Goal: Learn about a topic

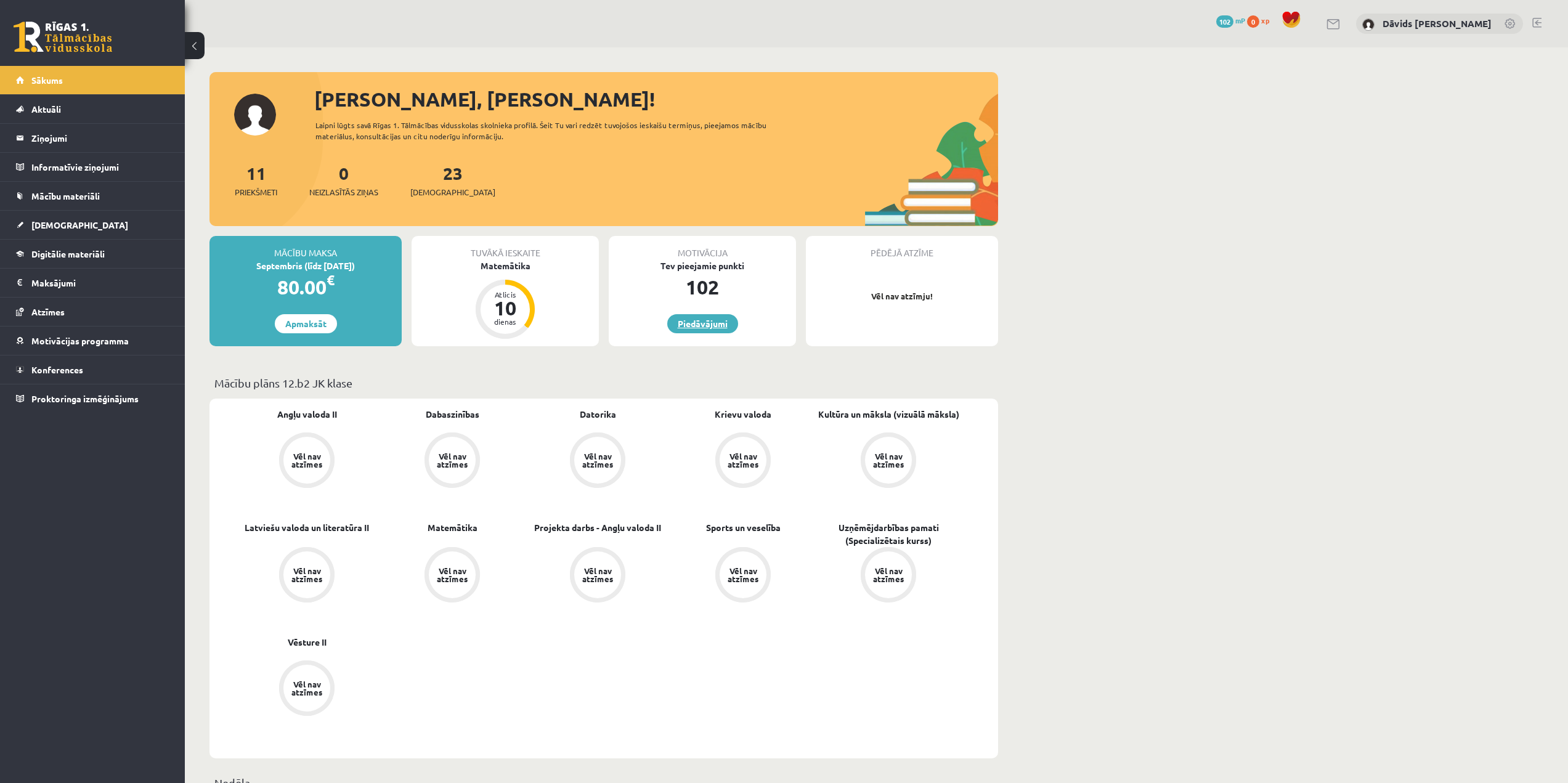
click at [678, 332] on link "Piedāvājumi" at bounding box center [702, 324] width 71 height 19
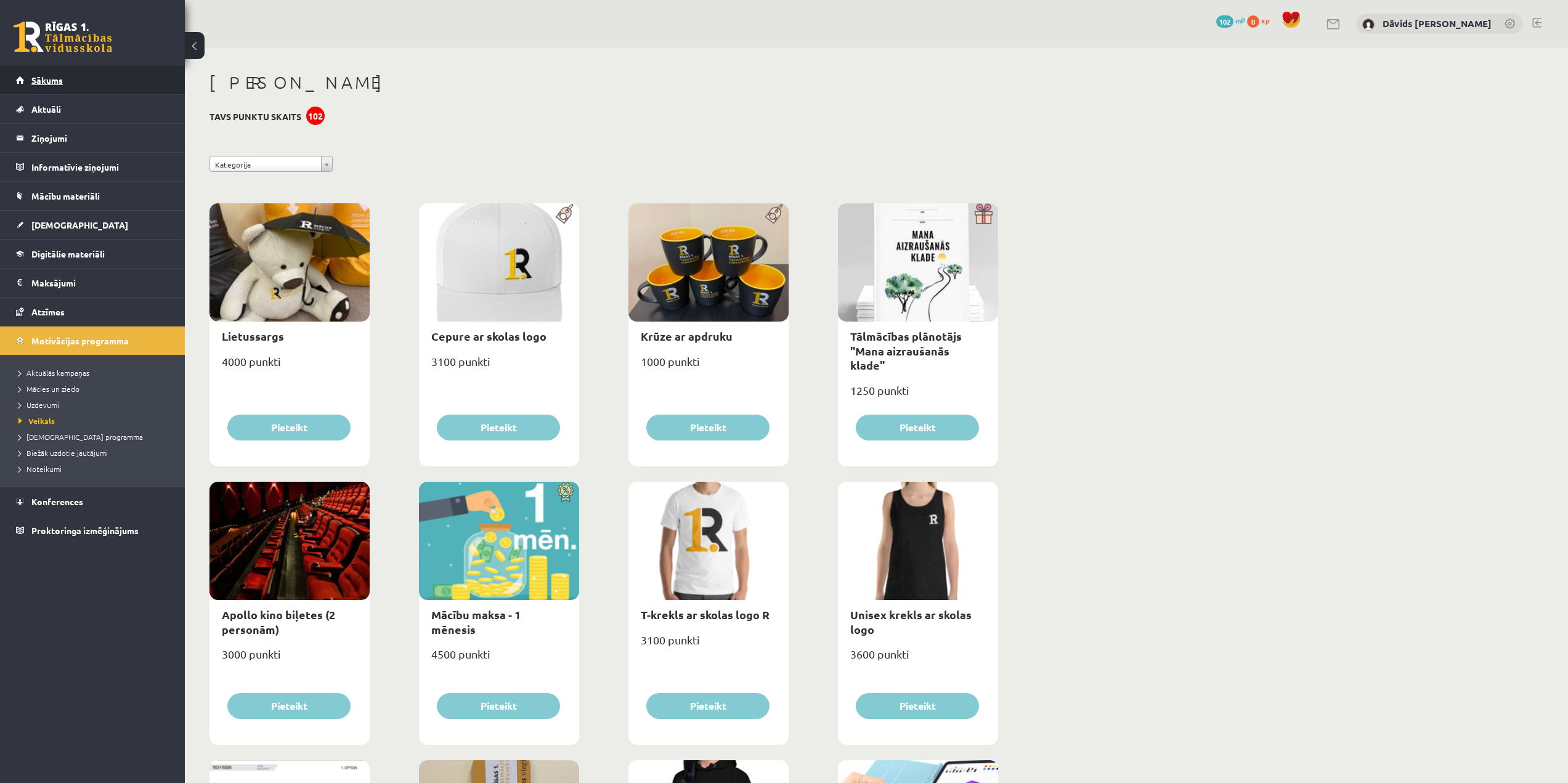
click at [57, 76] on span "Sākums" at bounding box center [47, 80] width 31 height 11
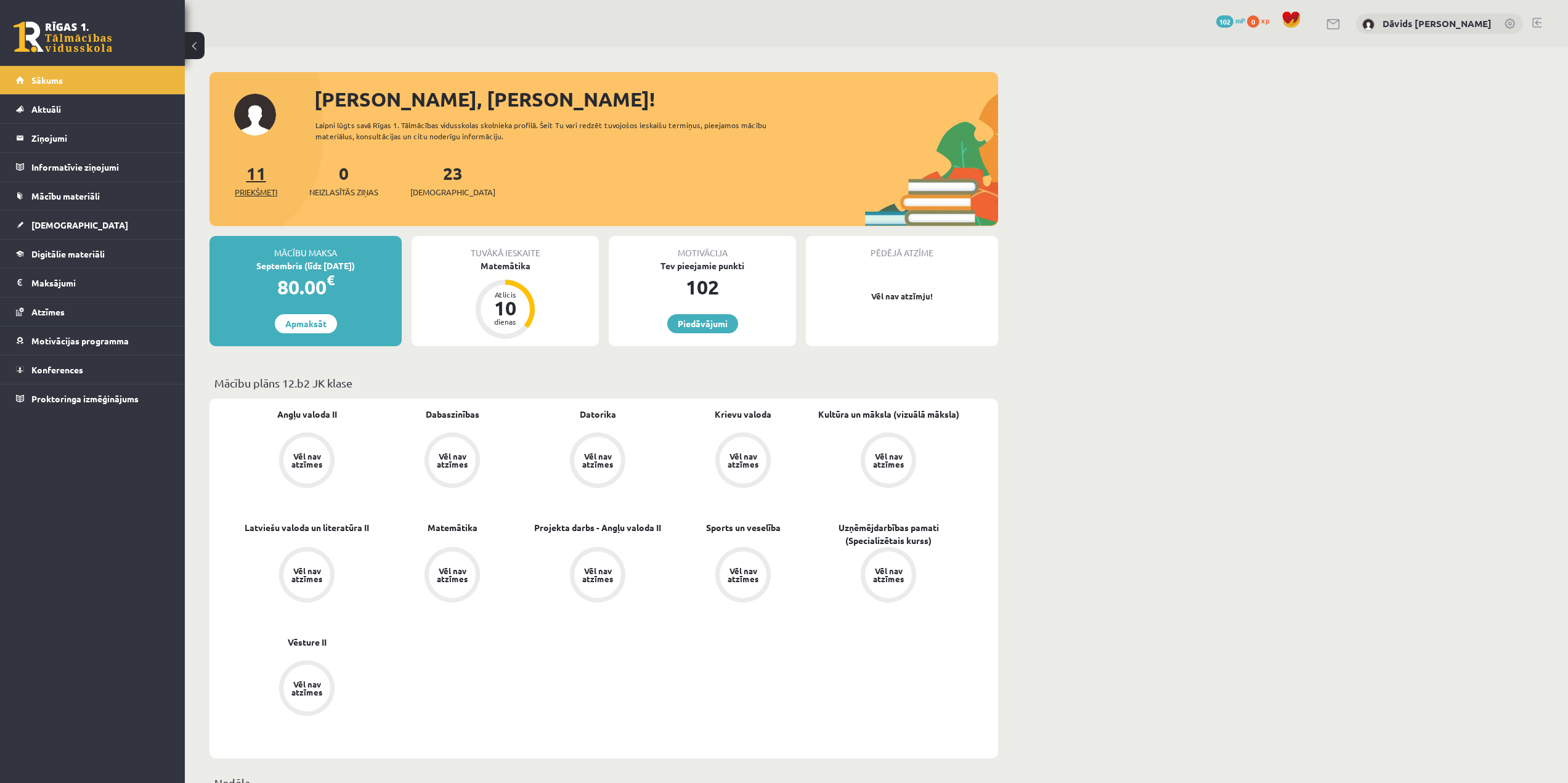
click at [266, 181] on link "11 Priekšmeti" at bounding box center [256, 180] width 43 height 36
click at [73, 160] on legend "Informatīvie ziņojumi 0" at bounding box center [100, 166] width 138 height 28
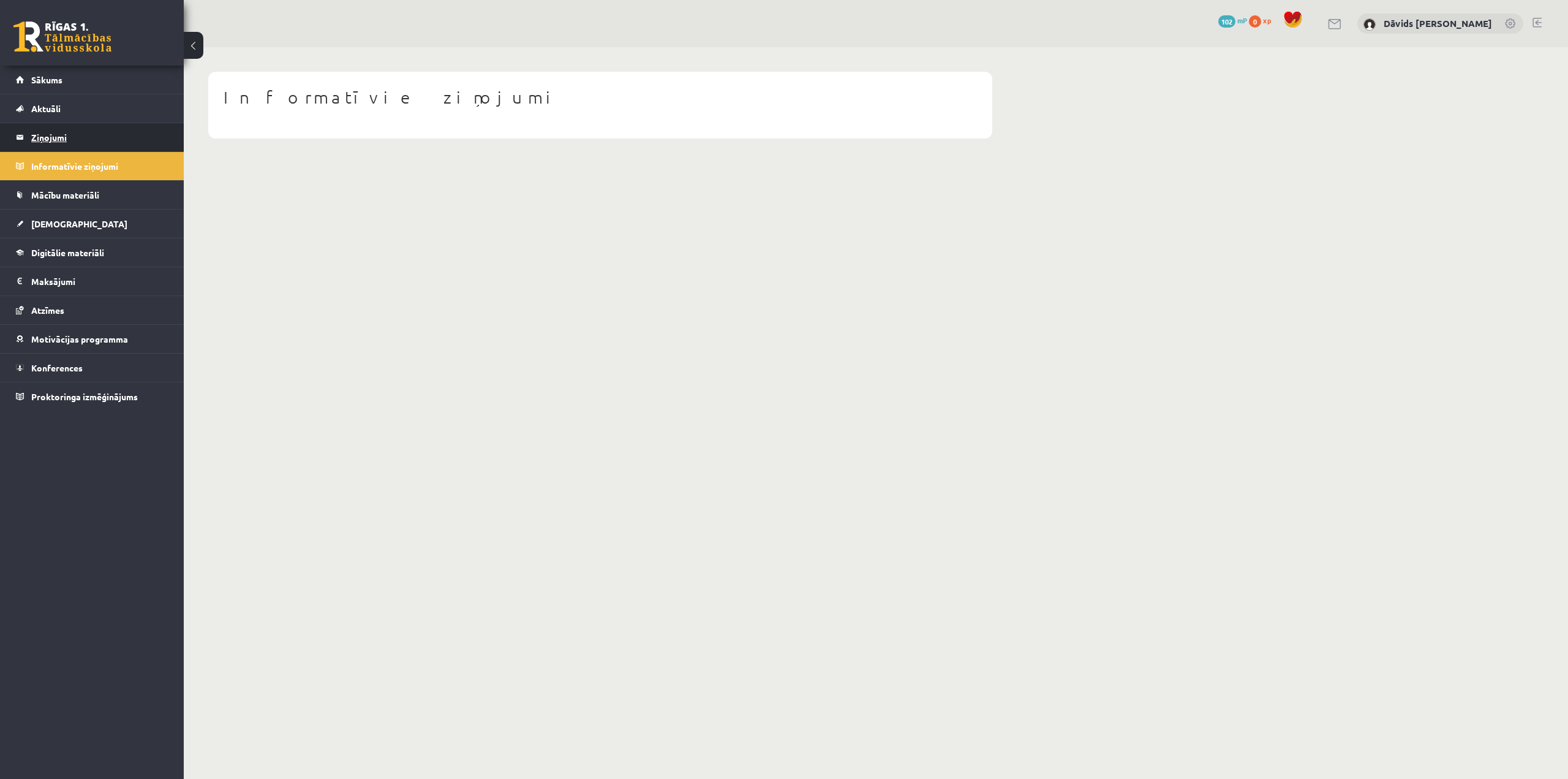
click at [69, 141] on legend "Ziņojumi 0" at bounding box center [99, 137] width 137 height 28
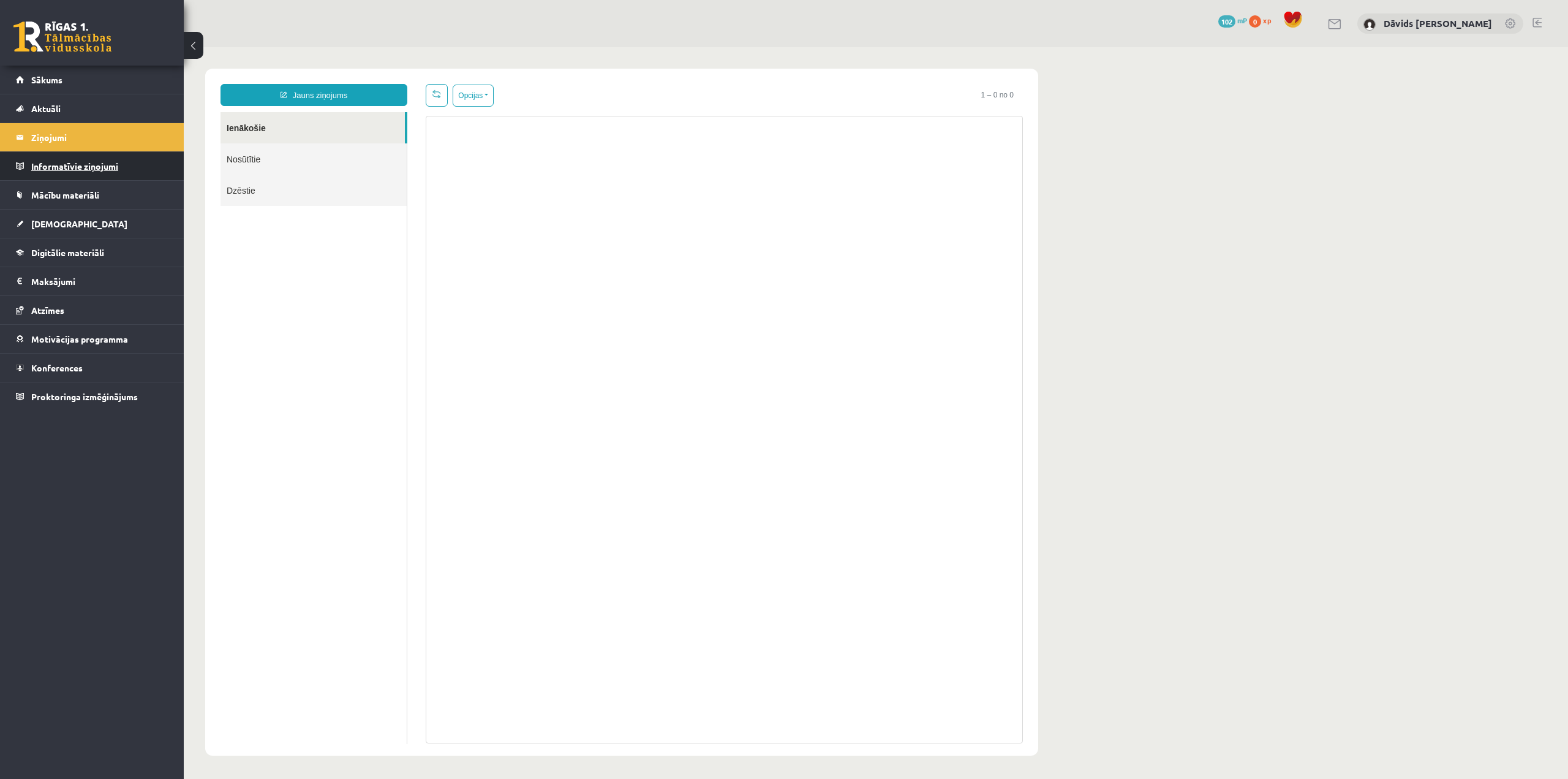
click at [65, 160] on legend "Informatīvie ziņojumi 0" at bounding box center [99, 165] width 137 height 28
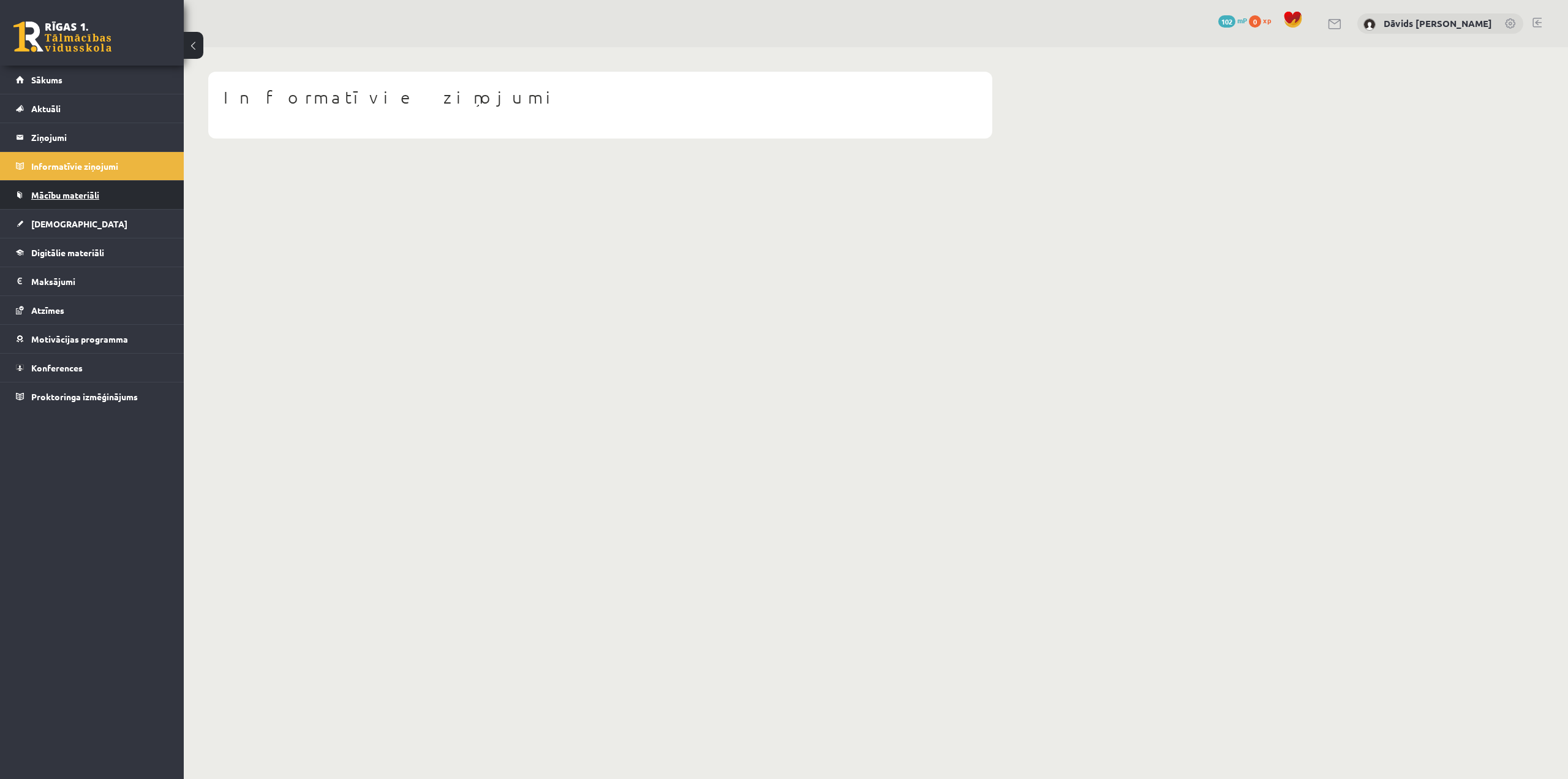
click at [63, 190] on span "Mācību materiāli" at bounding box center [65, 195] width 68 height 11
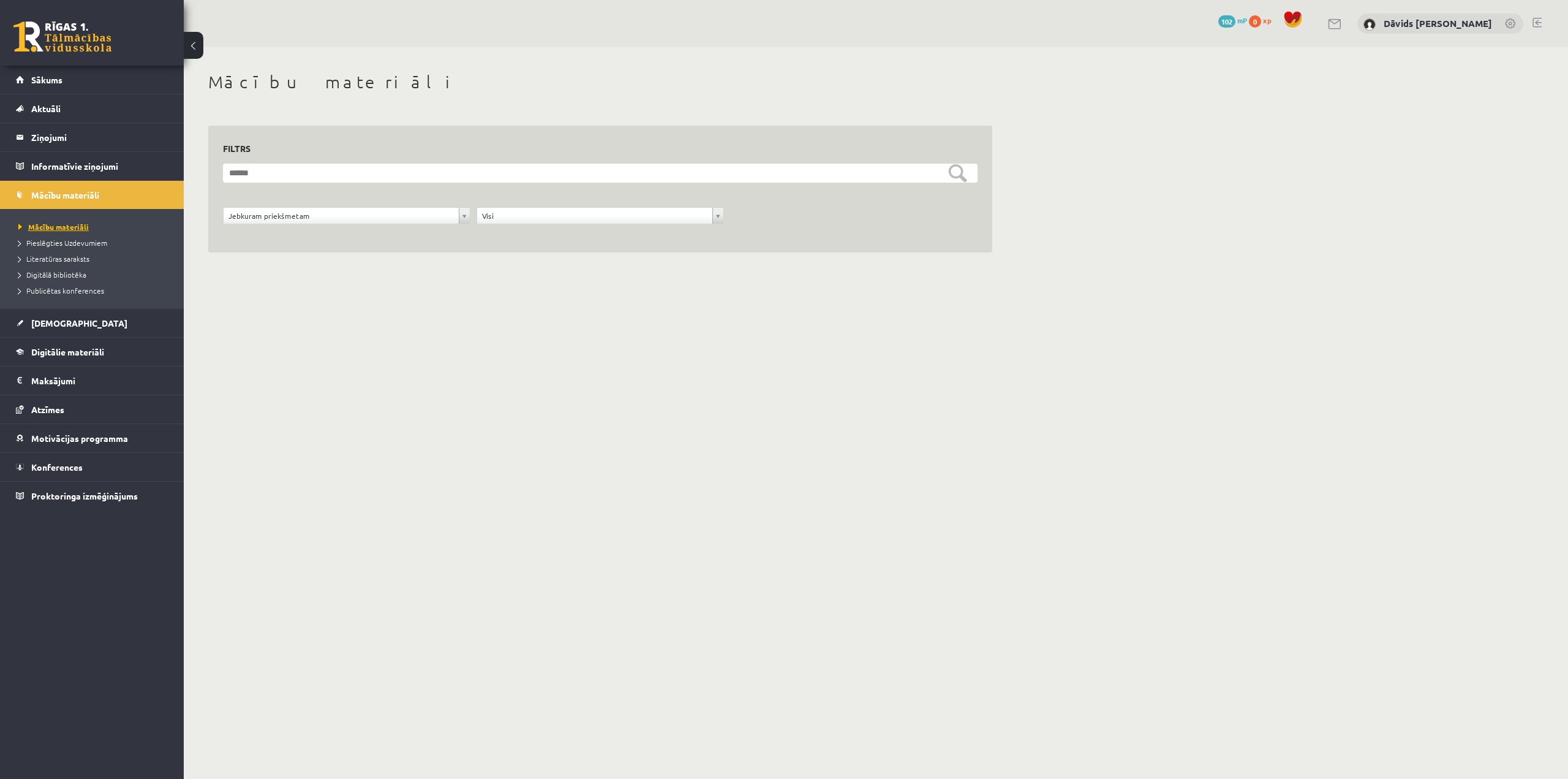
click at [74, 224] on span "Mācību materiāli" at bounding box center [53, 227] width 70 height 10
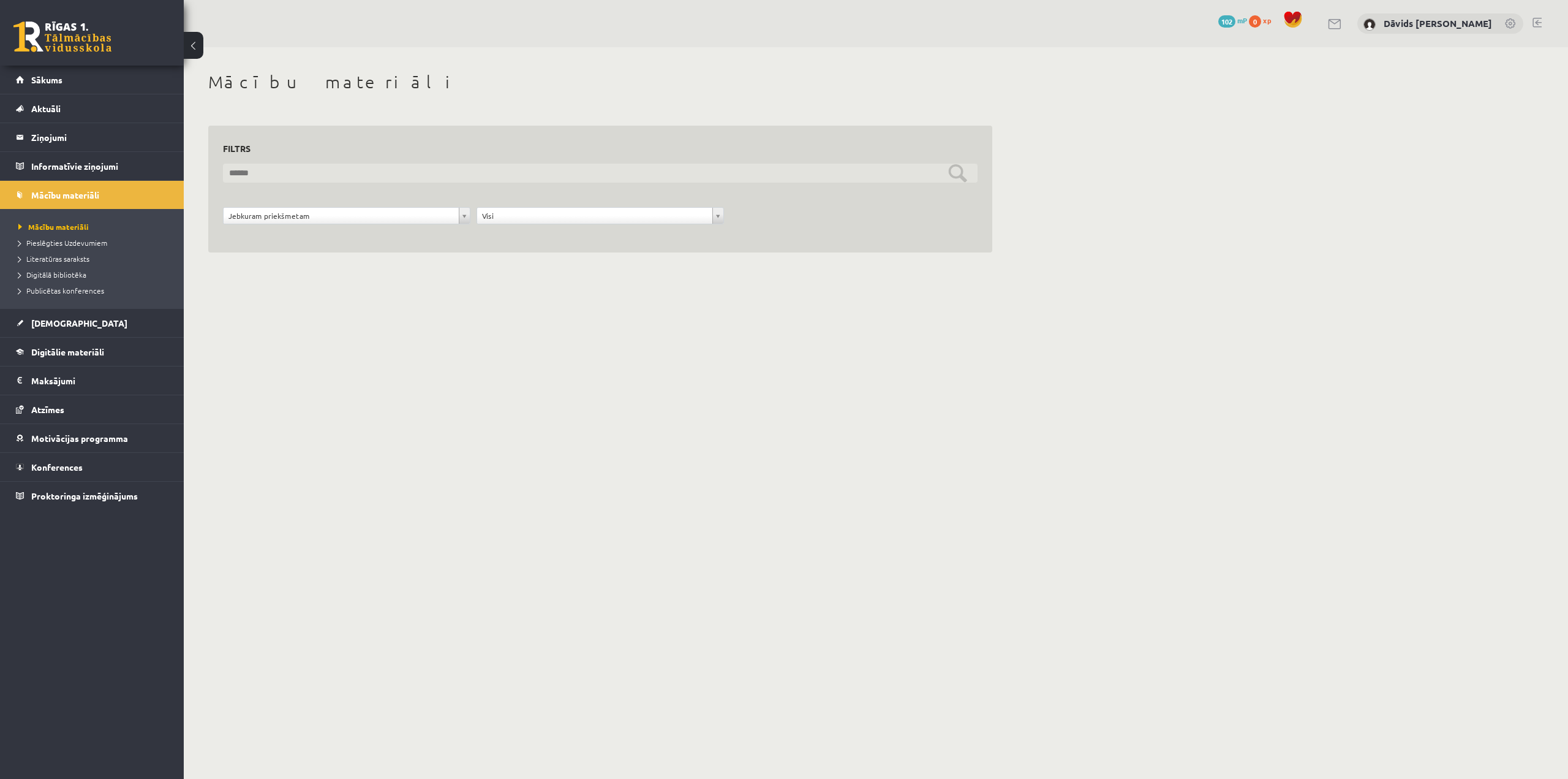
click at [261, 178] on input "text" at bounding box center [600, 173] width 754 height 19
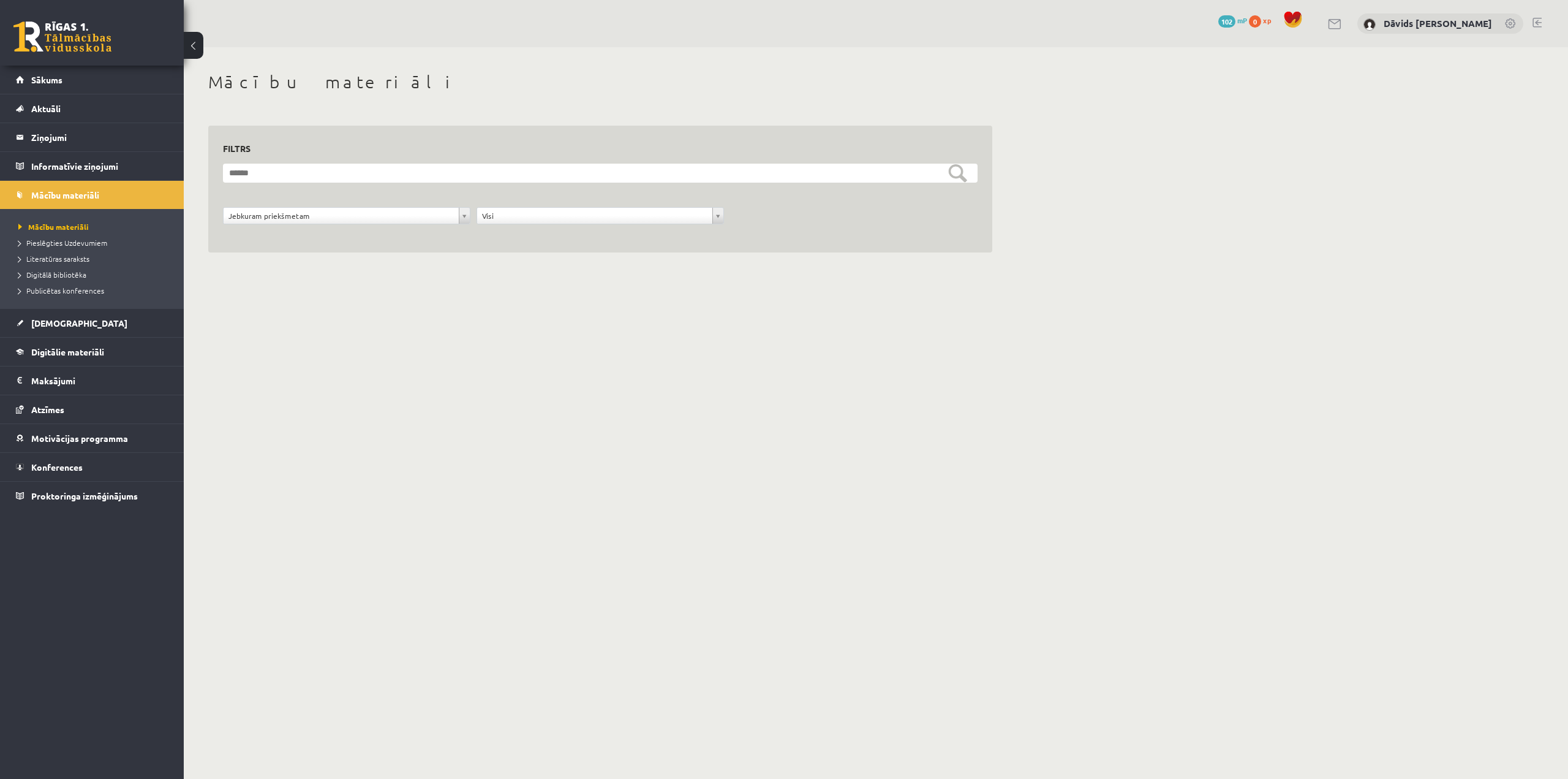
click at [261, 154] on h3 "Filtrs" at bounding box center [593, 149] width 740 height 17
drag, startPoint x: 285, startPoint y: 252, endPoint x: 277, endPoint y: 251, distance: 8.1
click at [284, 252] on div "**********" at bounding box center [600, 189] width 784 height 127
click at [65, 241] on span "Pieslēgties Uzdevumiem" at bounding box center [63, 242] width 89 height 10
click at [99, 80] on link "Sākums" at bounding box center [92, 79] width 152 height 28
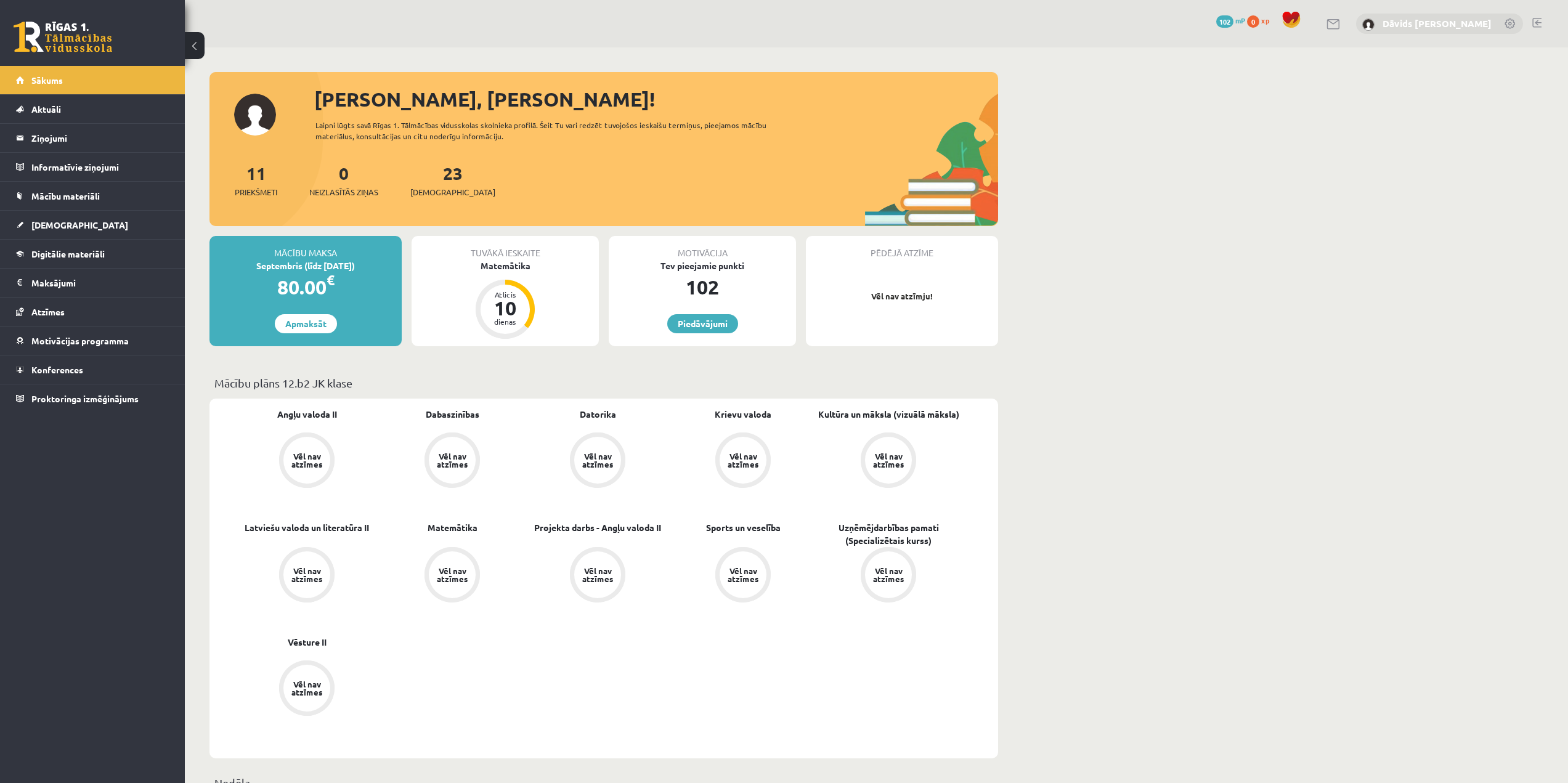
click at [1430, 25] on link "Dāvids [PERSON_NAME]" at bounding box center [1437, 24] width 109 height 12
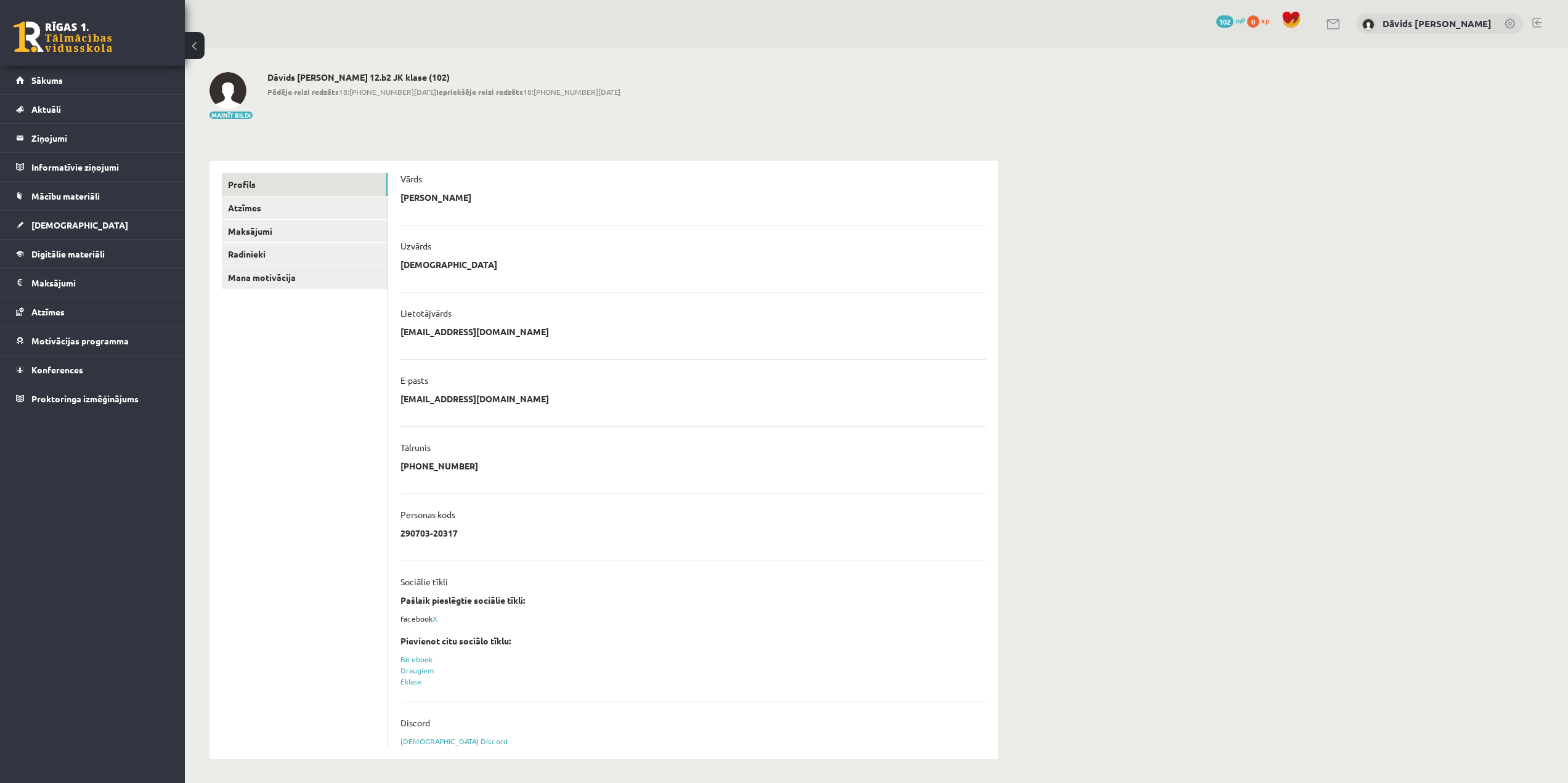
scroll to position [1, 0]
click at [71, 79] on link "Sākums" at bounding box center [93, 79] width 153 height 28
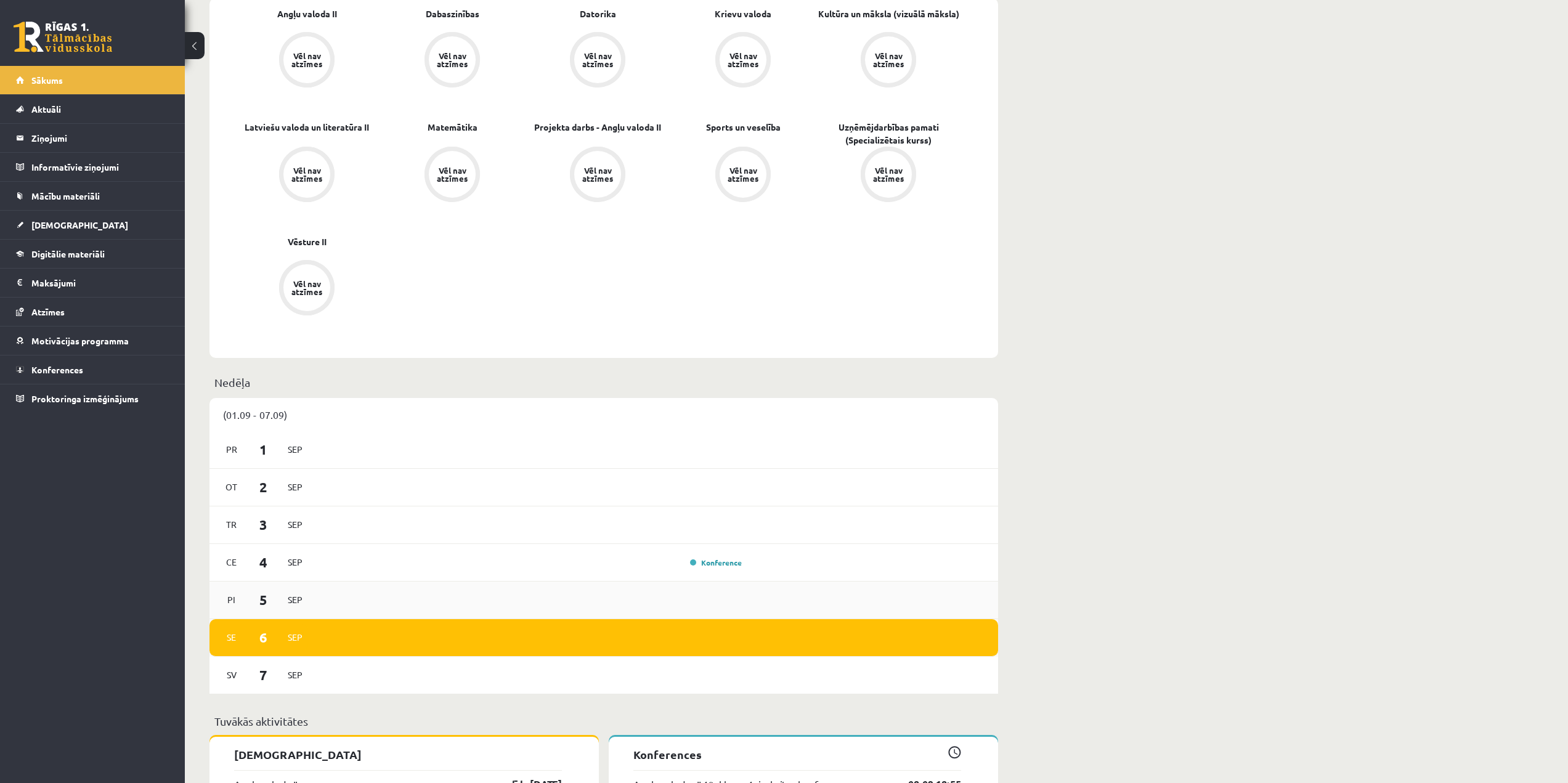
scroll to position [369, 0]
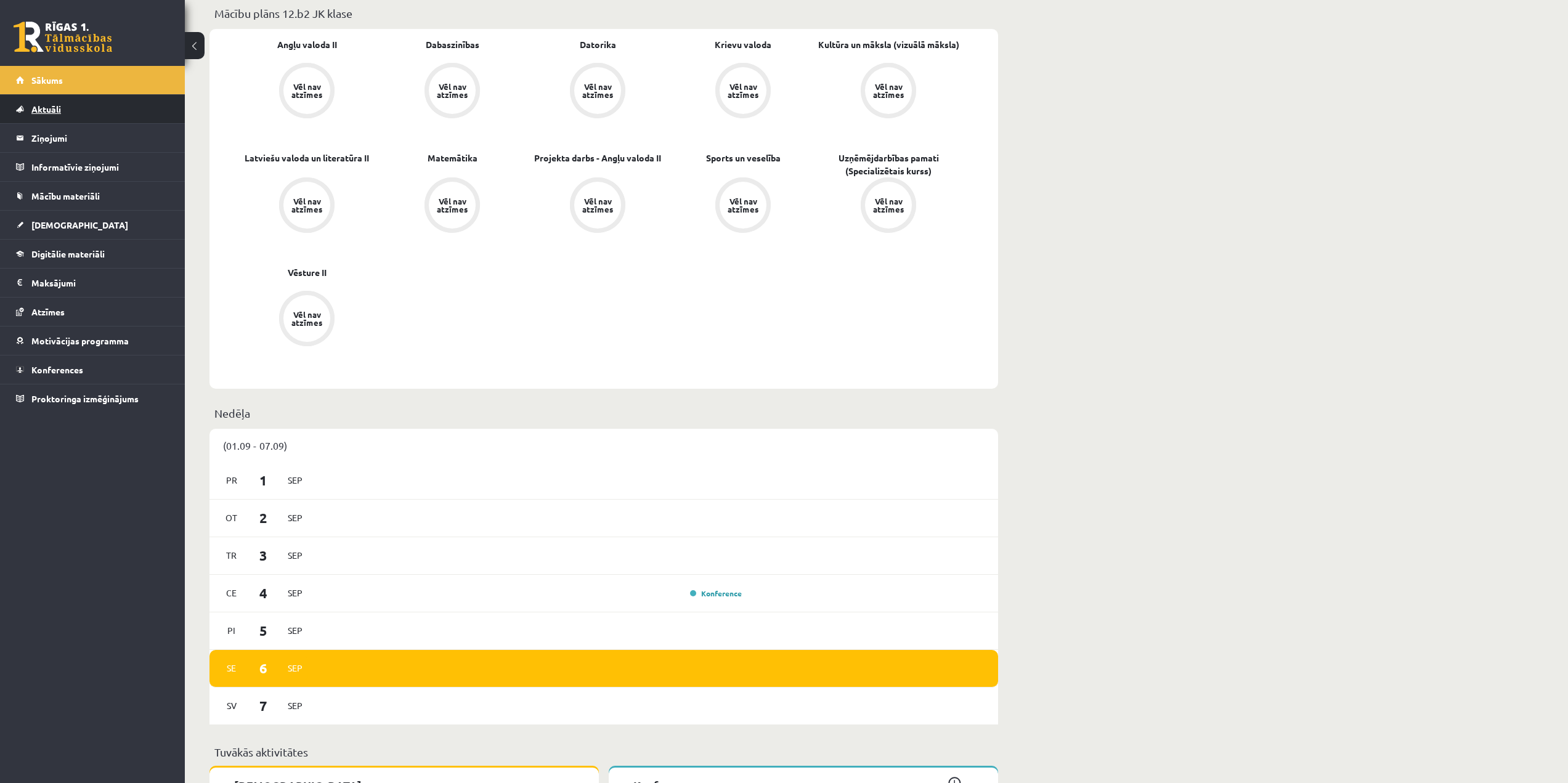
click at [71, 115] on link "Aktuāli" at bounding box center [93, 109] width 153 height 28
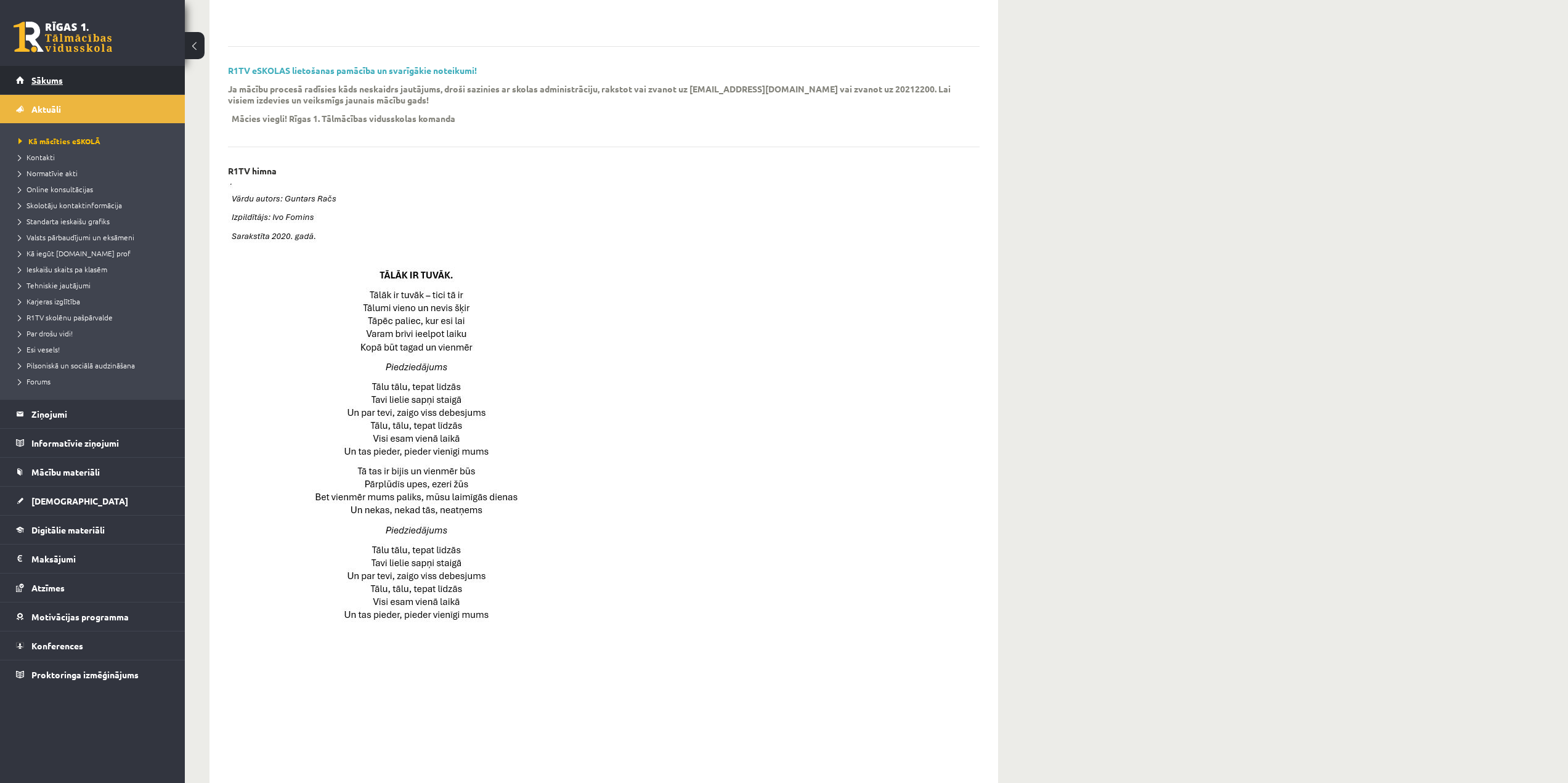
click at [83, 82] on link "Sākums" at bounding box center [93, 79] width 153 height 28
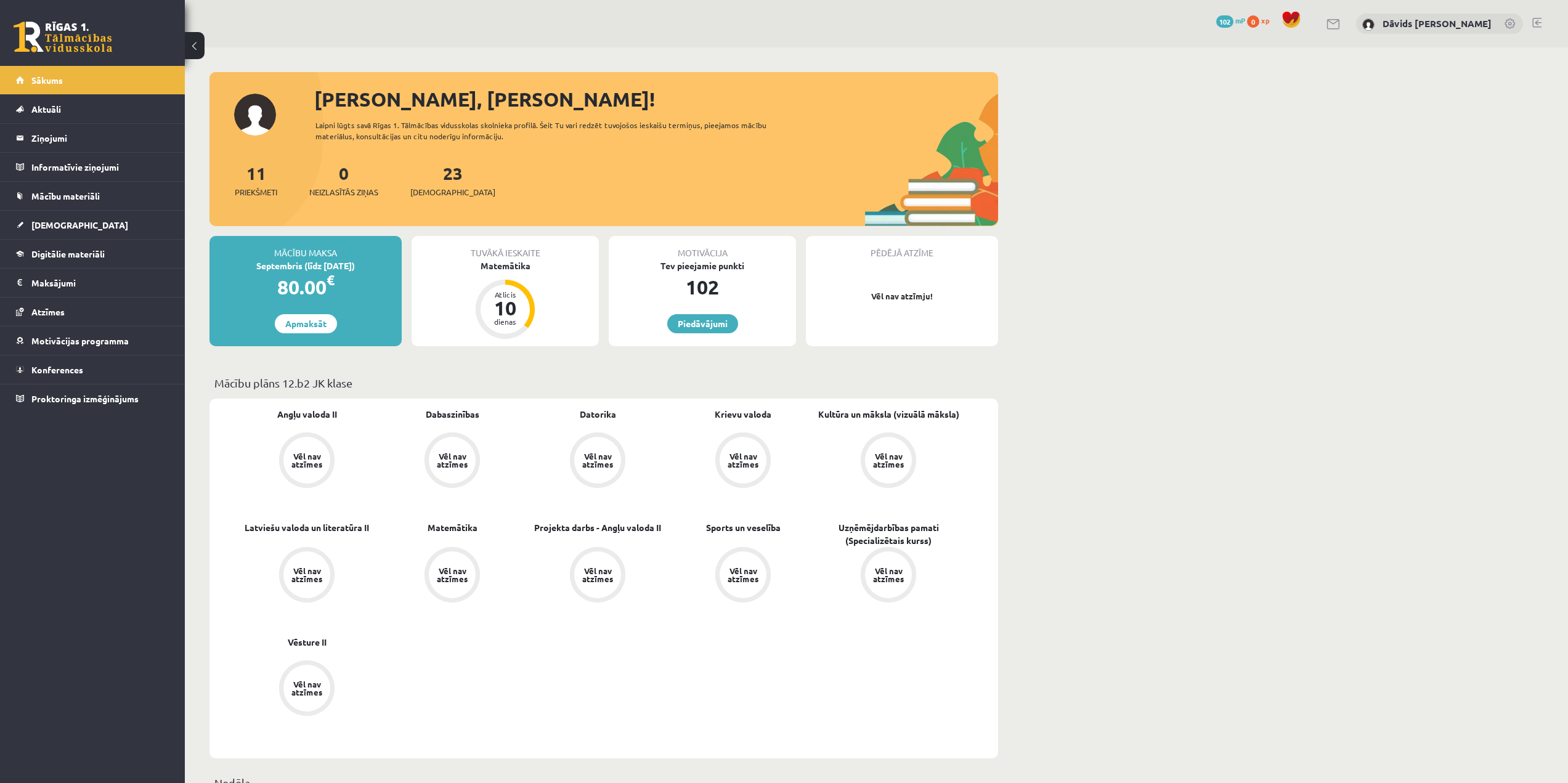
click at [81, 100] on link "Aktuāli" at bounding box center [93, 109] width 153 height 28
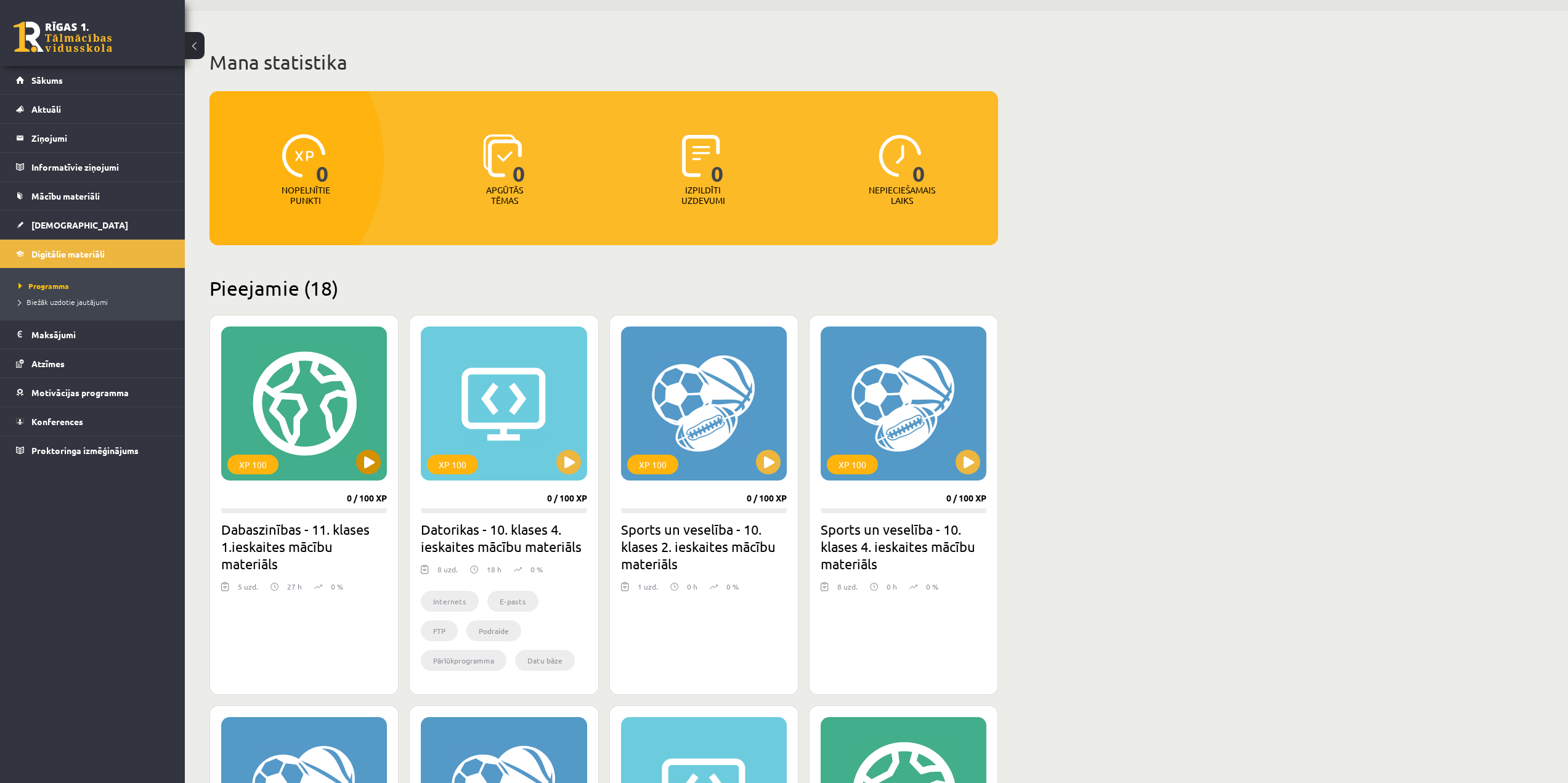
scroll to position [246, 0]
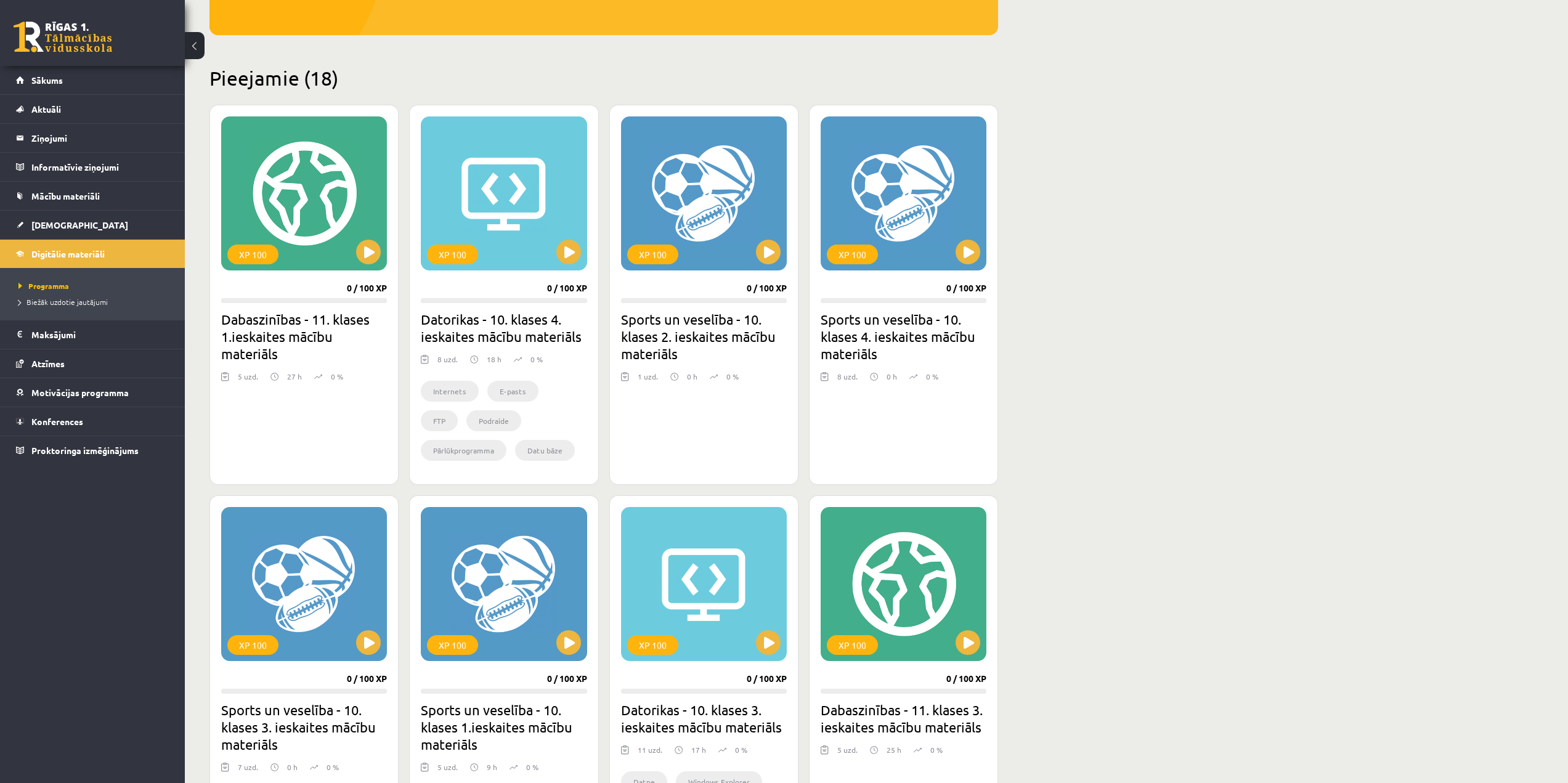
click at [510, 332] on h2 "Datorikas - 10. klases 4. ieskaites mācību materiāls" at bounding box center [503, 327] width 166 height 34
click at [374, 246] on button at bounding box center [368, 251] width 24 height 24
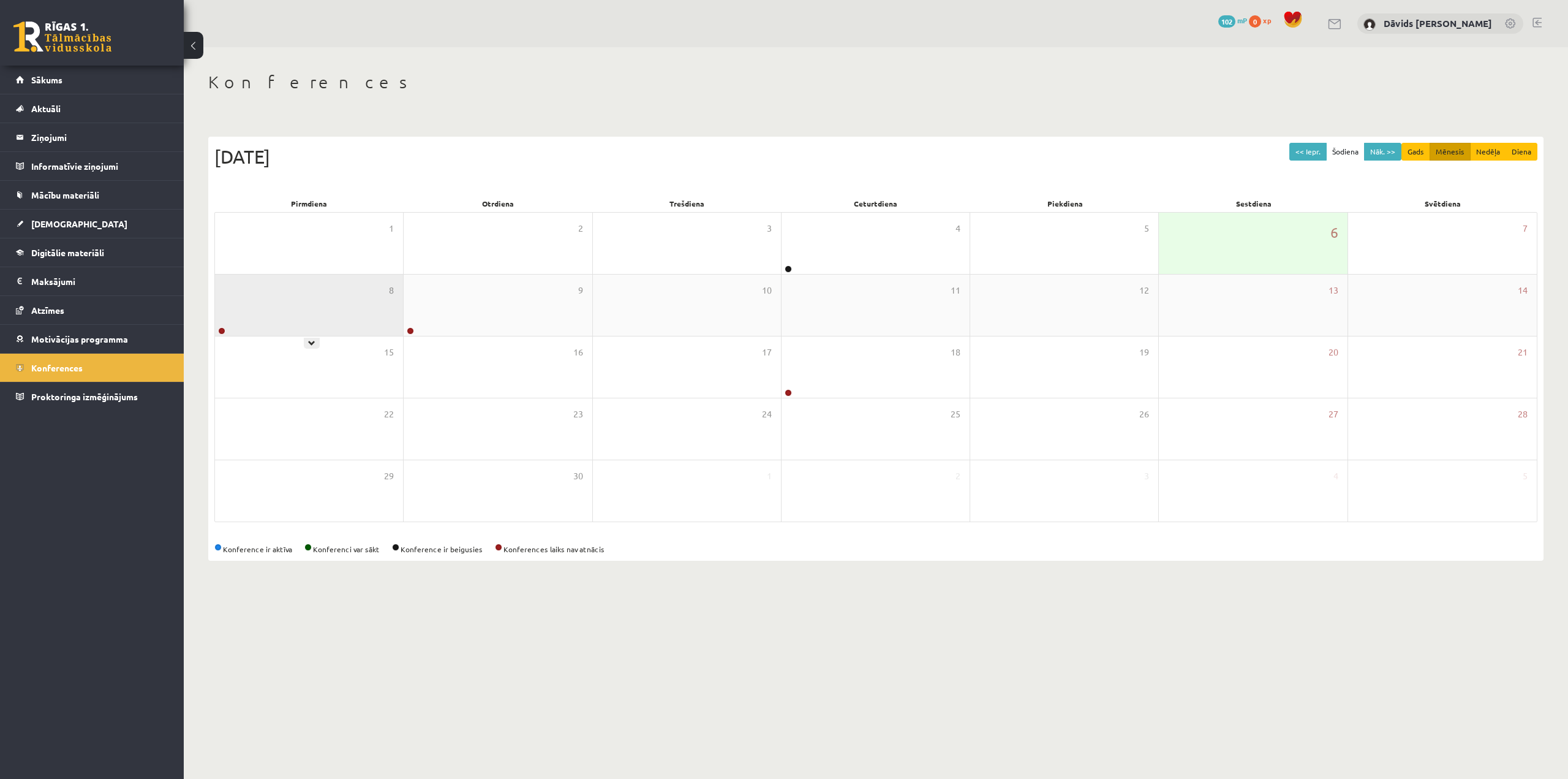
click at [278, 294] on div "8" at bounding box center [309, 305] width 188 height 62
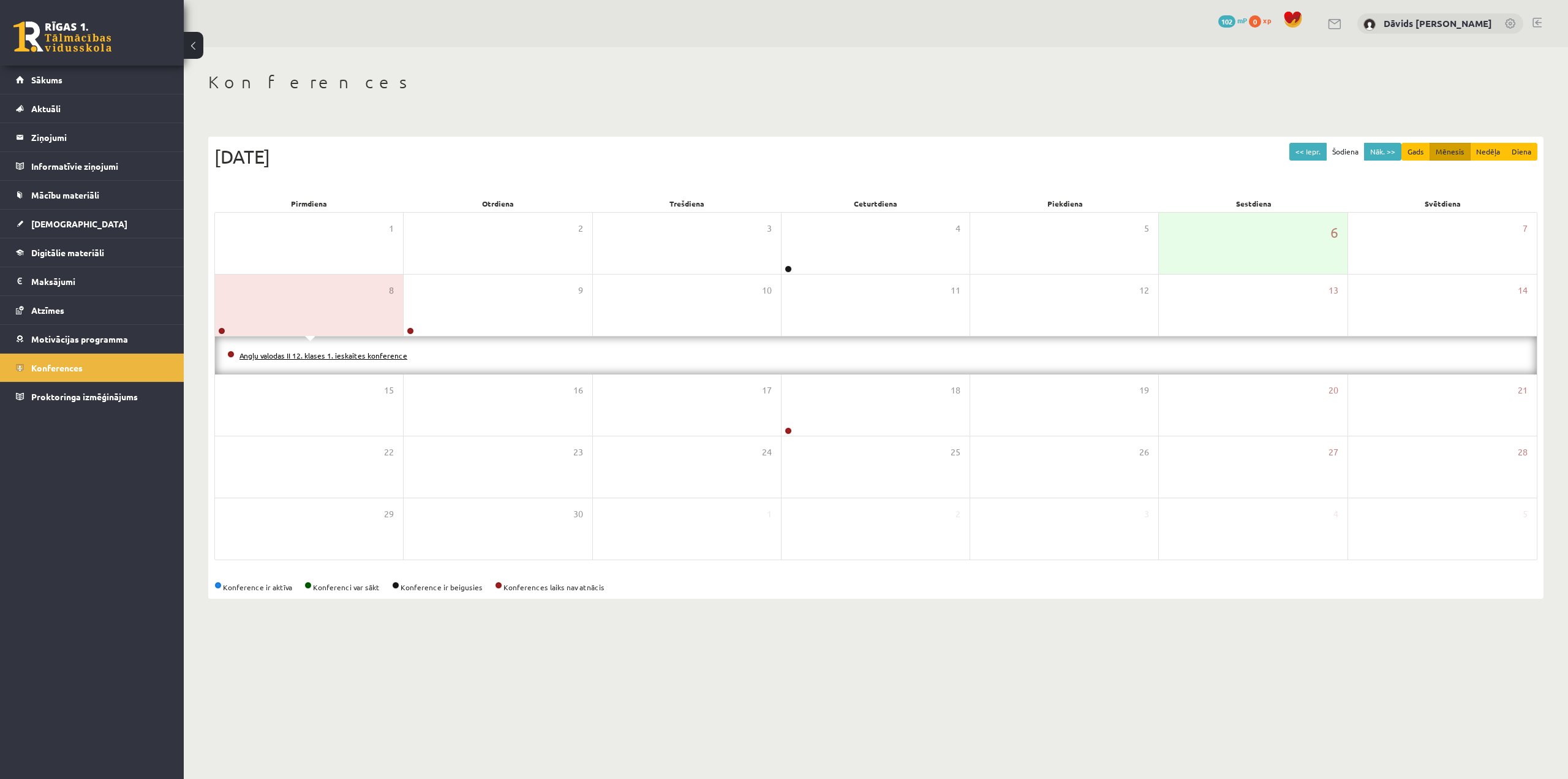
click at [336, 357] on link "Angļu valodas II 12. klases 1. ieskaites konference" at bounding box center [323, 356] width 168 height 10
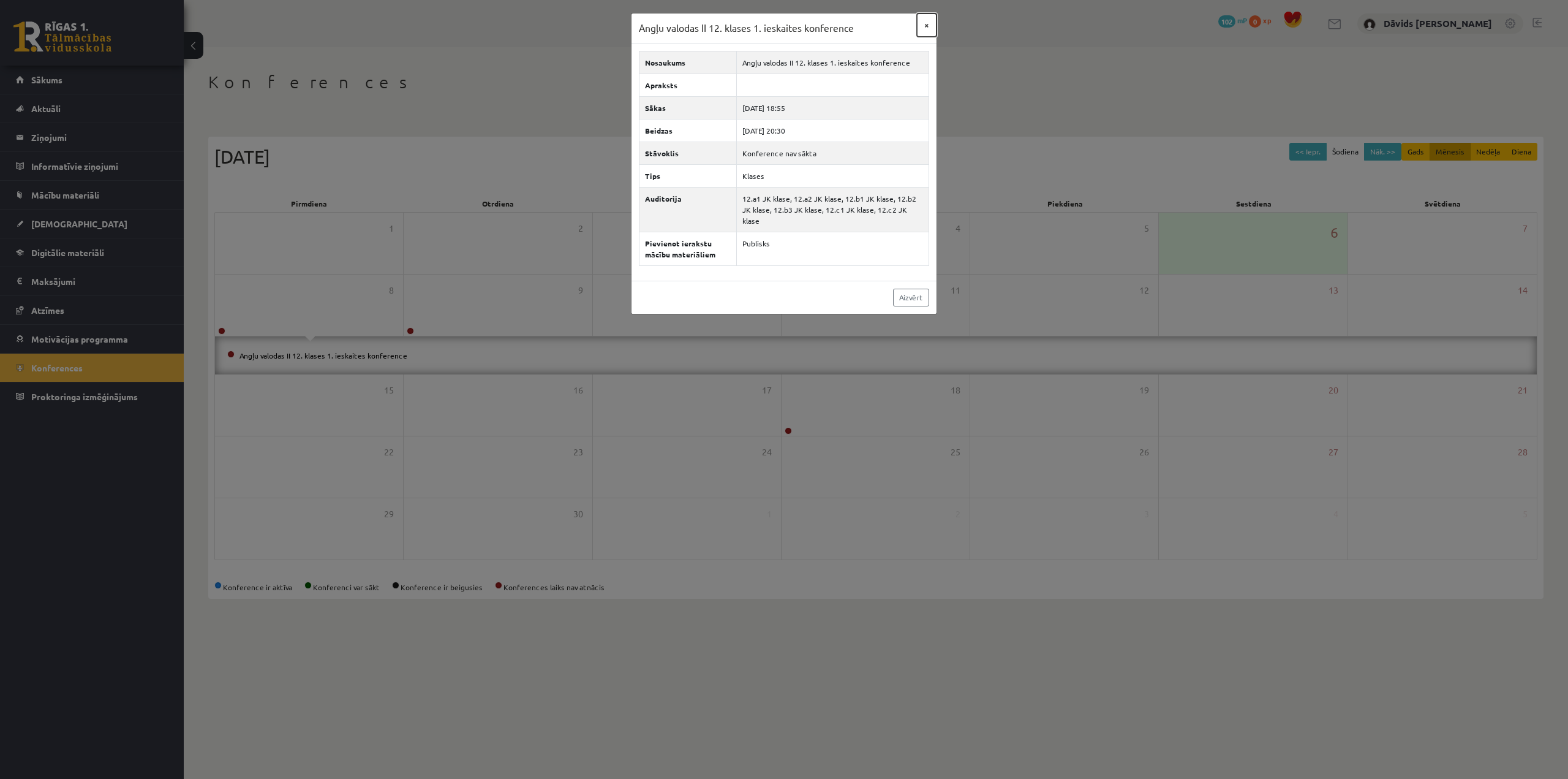
click at [930, 24] on button "×" at bounding box center [927, 25] width 20 height 23
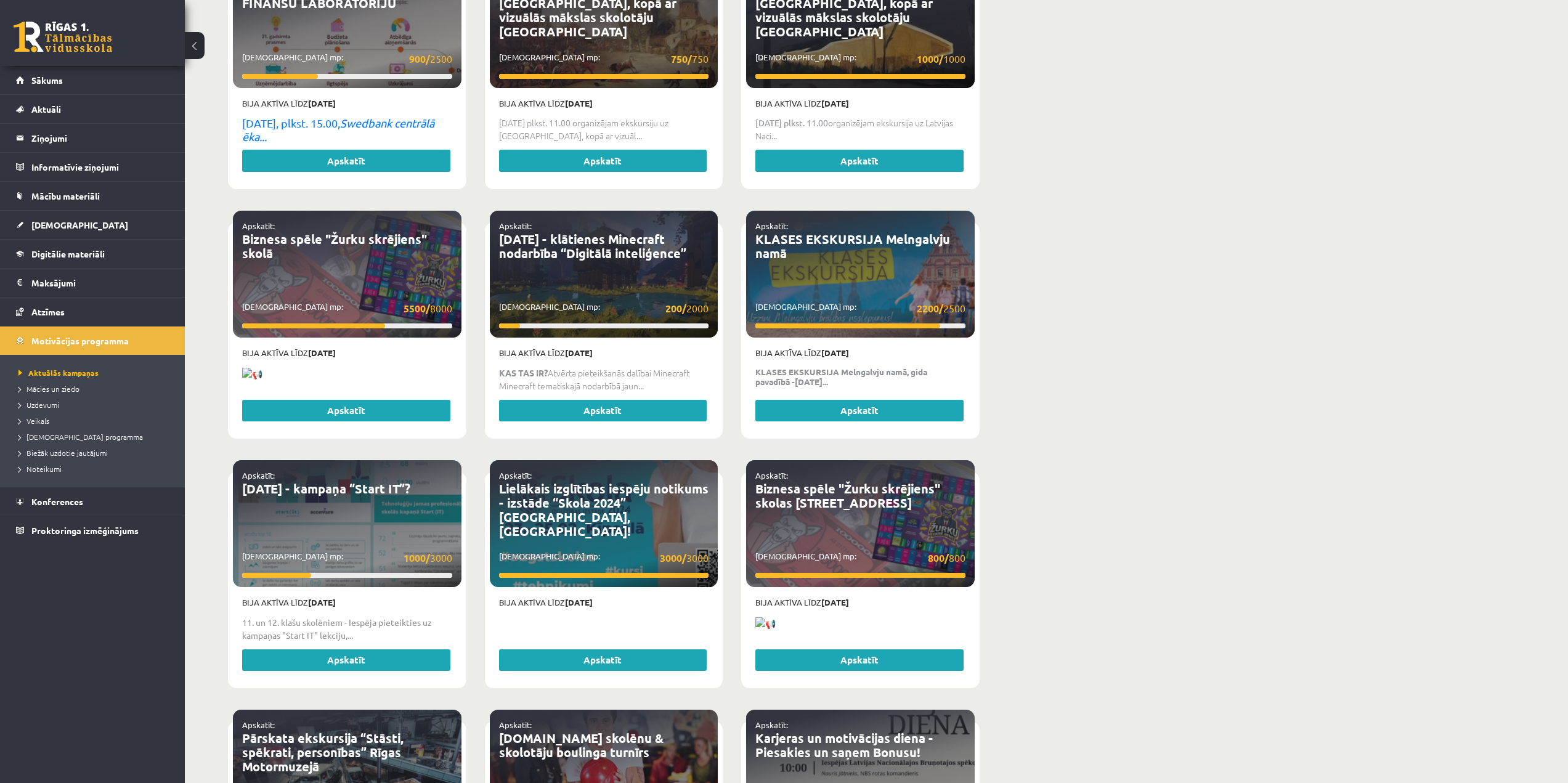
scroll to position [2030, 0]
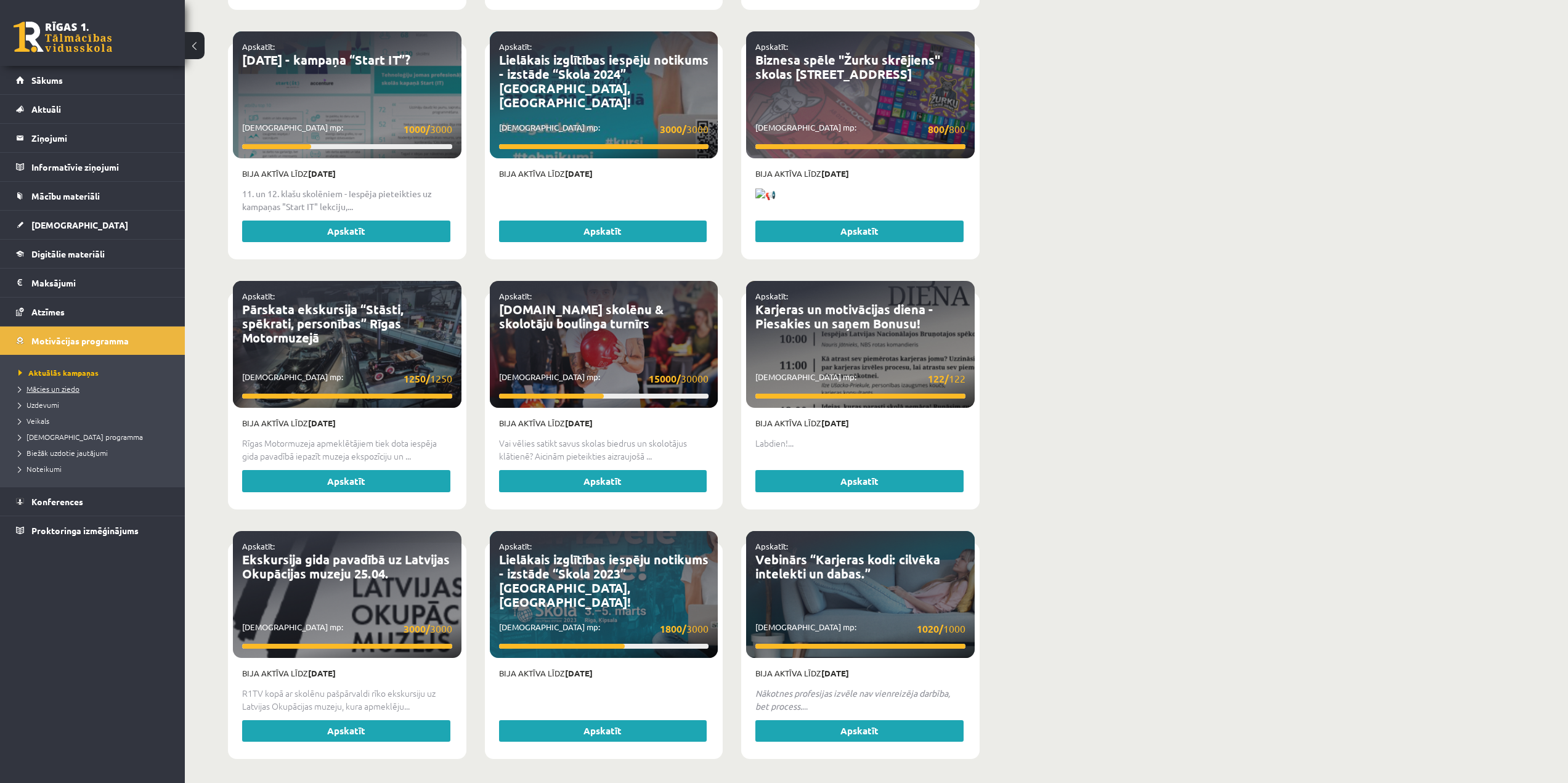
click at [73, 392] on link "Mācies un ziedo" at bounding box center [96, 389] width 154 height 11
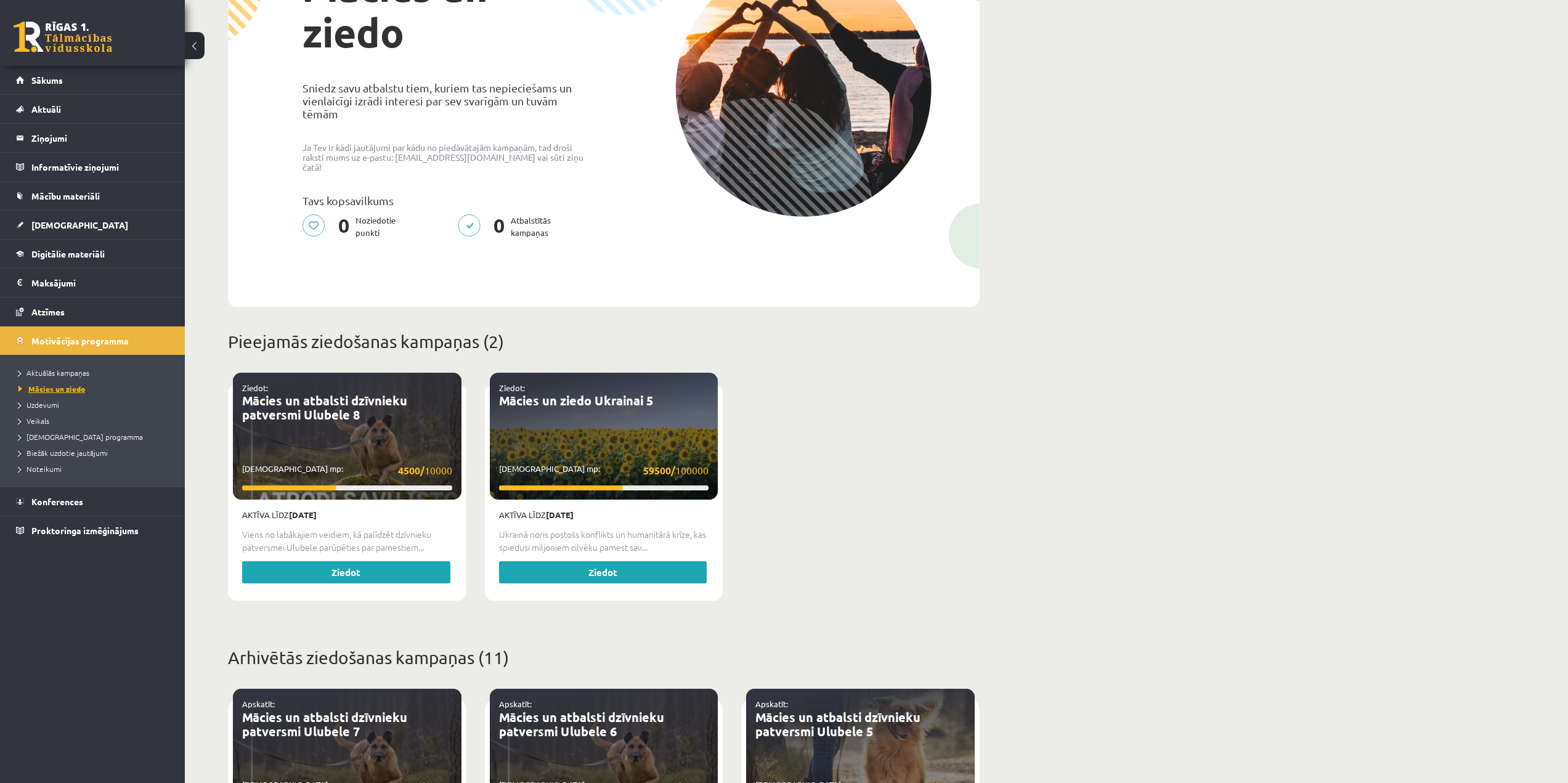
scroll to position [142, 0]
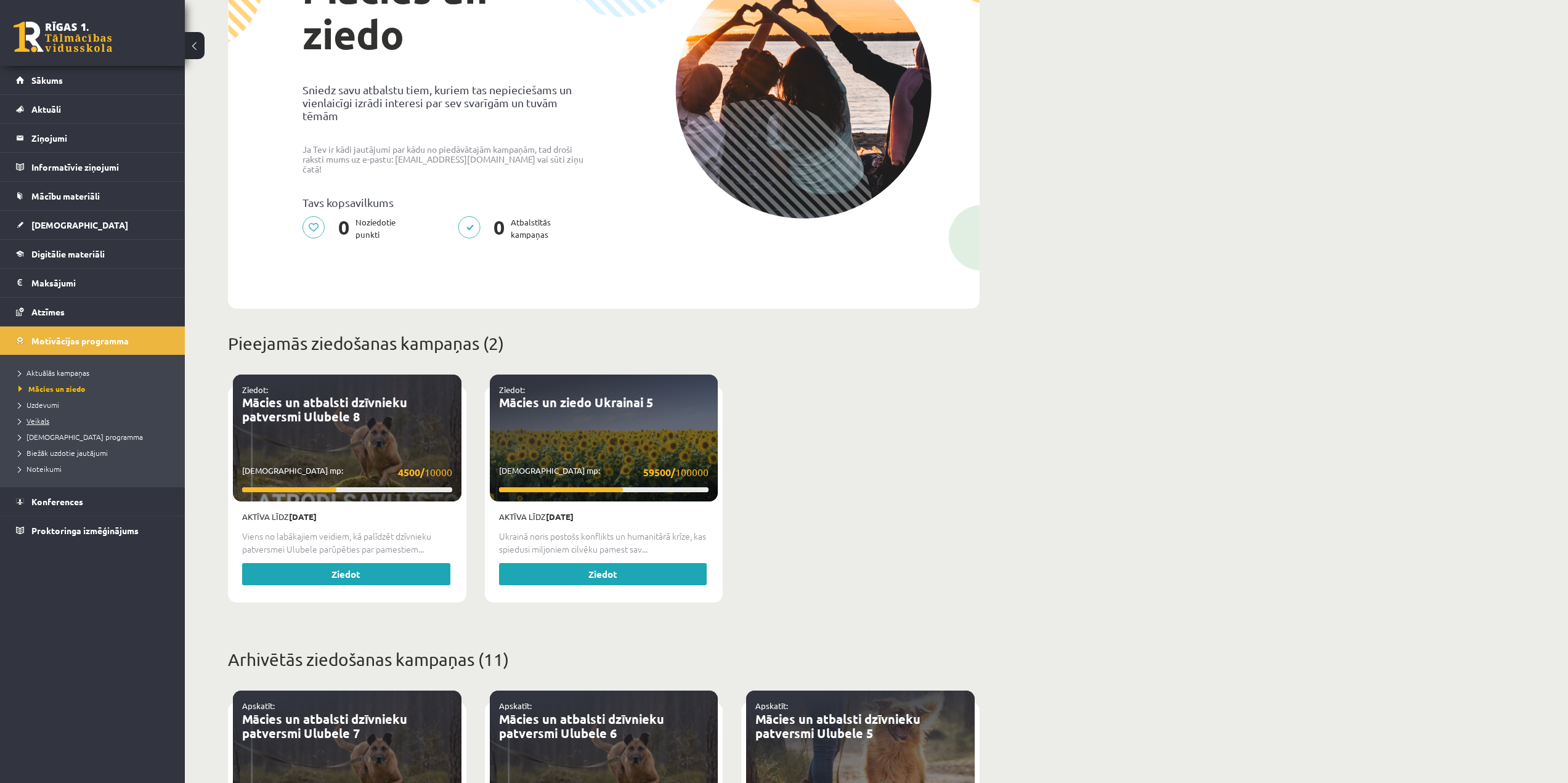
click at [48, 424] on link "Veikals" at bounding box center [96, 421] width 154 height 11
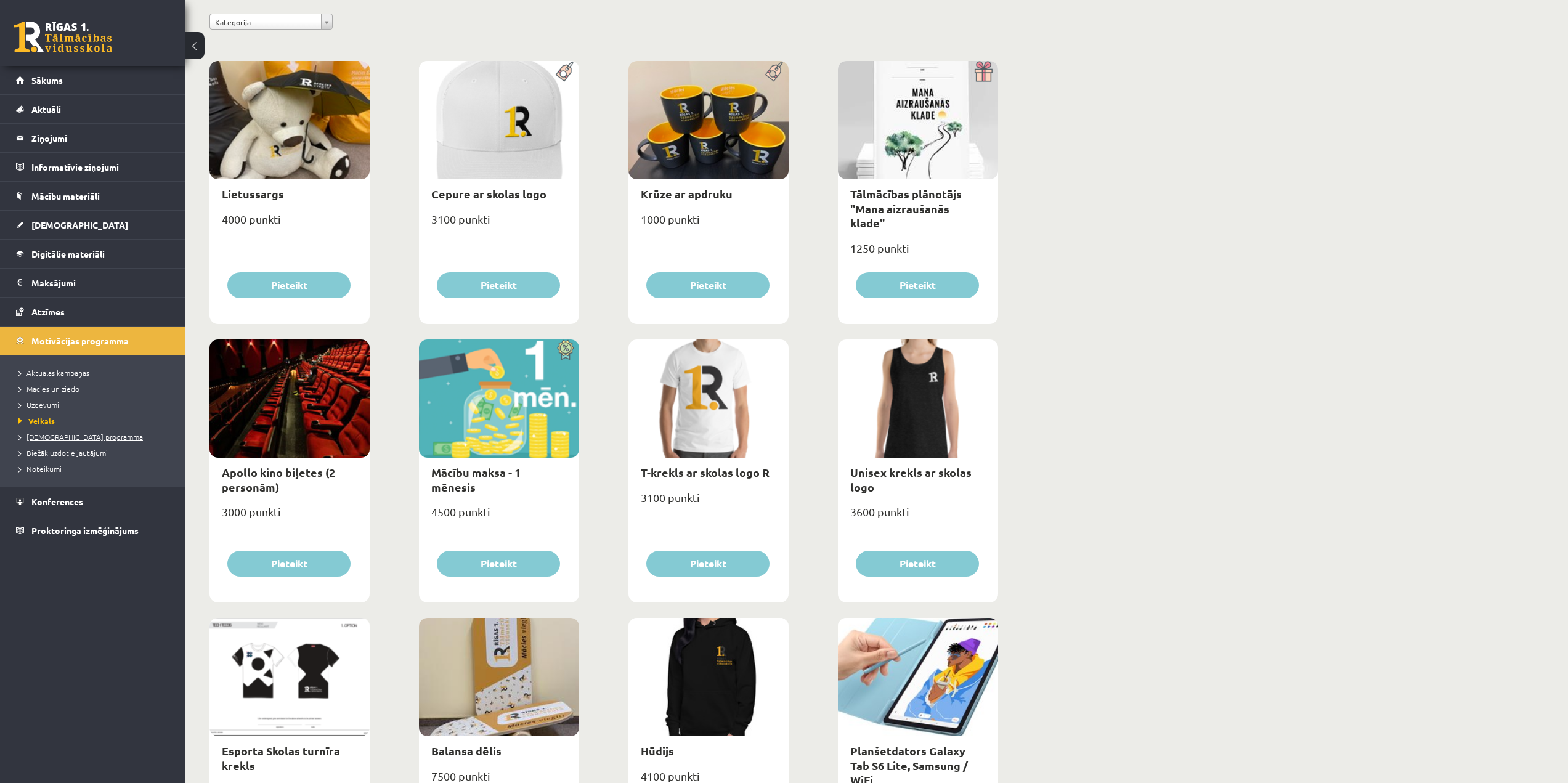
click at [58, 436] on span "[DEMOGRAPHIC_DATA] programma" at bounding box center [81, 437] width 124 height 10
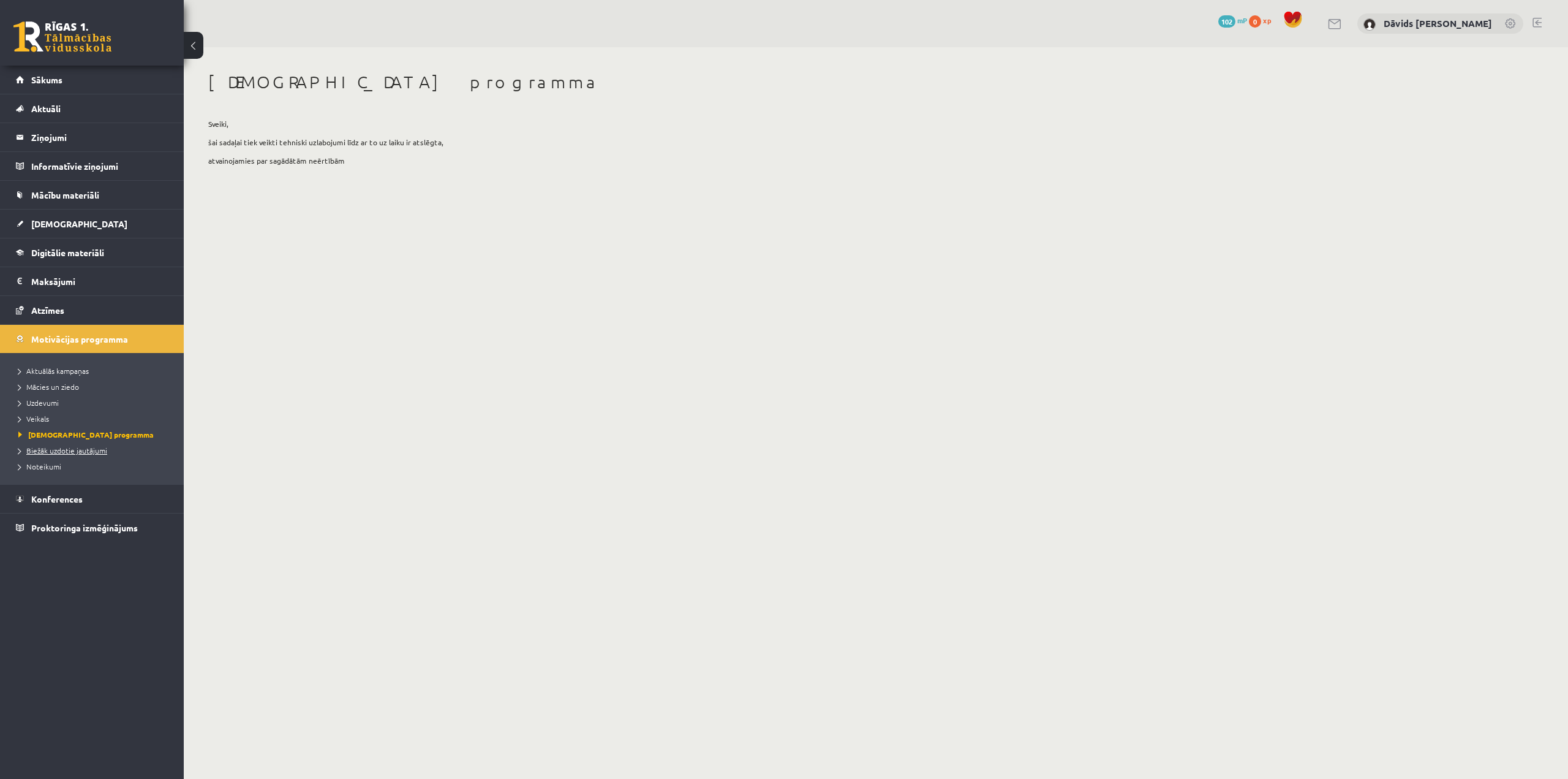
click at [69, 449] on span "Biežāk uzdotie jautājumi" at bounding box center [63, 451] width 89 height 10
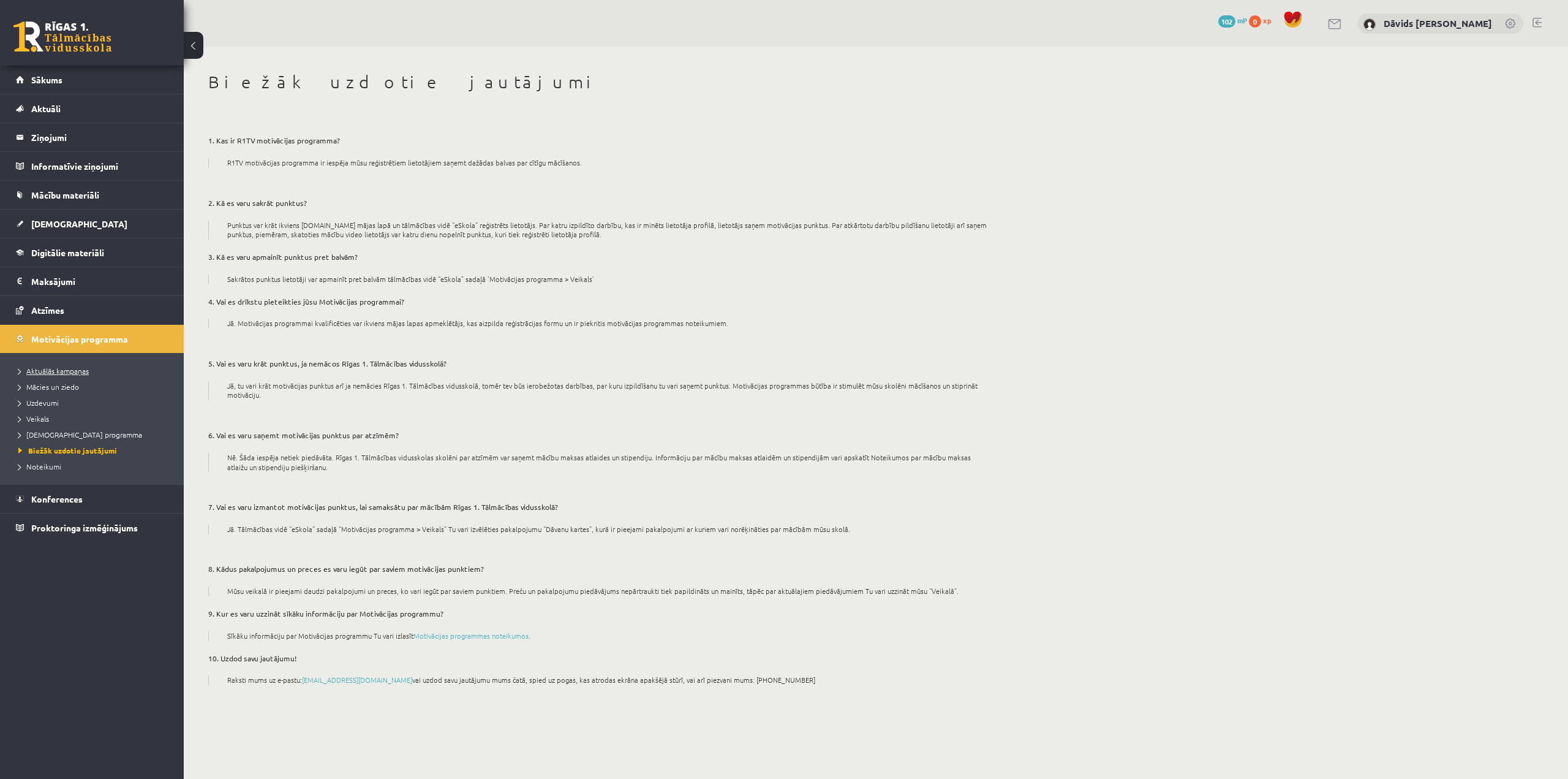
click at [57, 373] on span "Aktuālās kampaņas" at bounding box center [53, 371] width 70 height 10
